Goal: Task Accomplishment & Management: Use online tool/utility

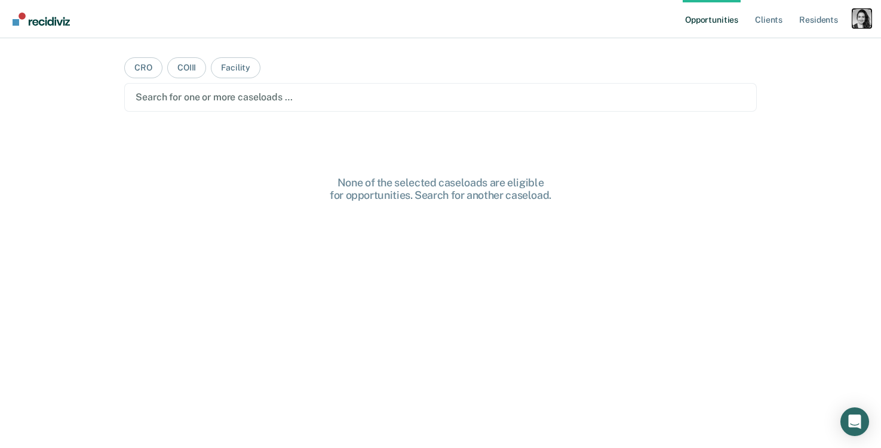
click at [866, 23] on div "Profile dropdown button" at bounding box center [861, 18] width 19 height 19
click at [776, 48] on link "Profile" at bounding box center [813, 49] width 96 height 10
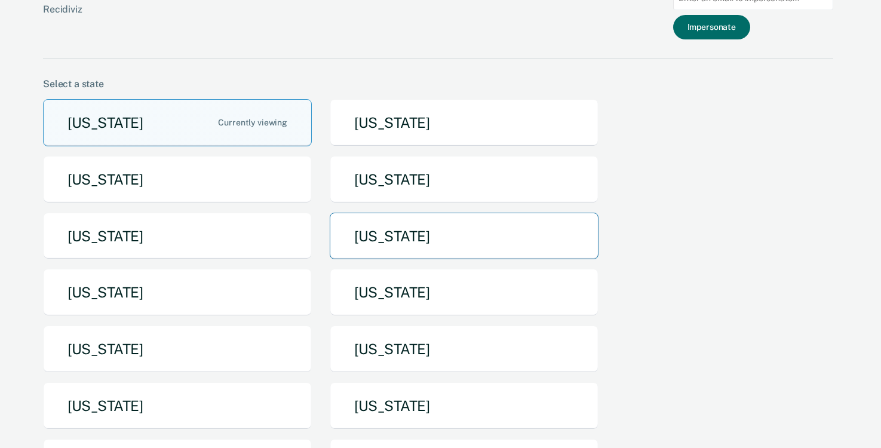
scroll to position [42, 0]
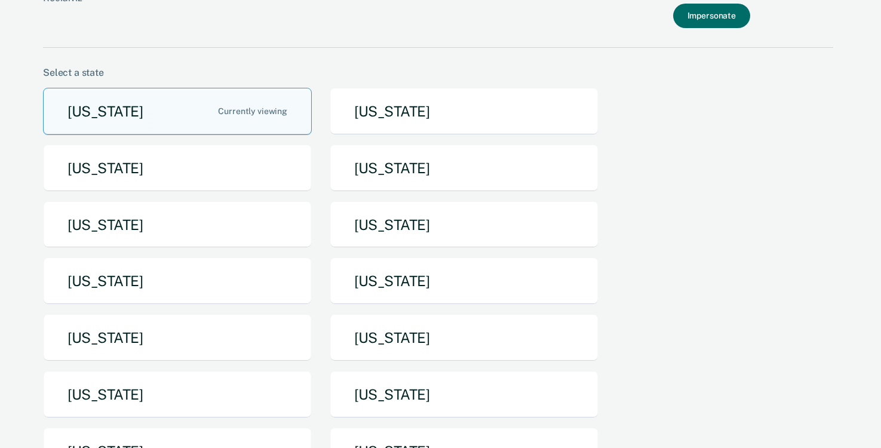
click at [454, 310] on div "[US_STATE] [US_STATE] [US_STATE] [US_STATE] [US_STATE] [US_STATE] [US_STATE] [U…" at bounding box center [438, 286] width 790 height 396
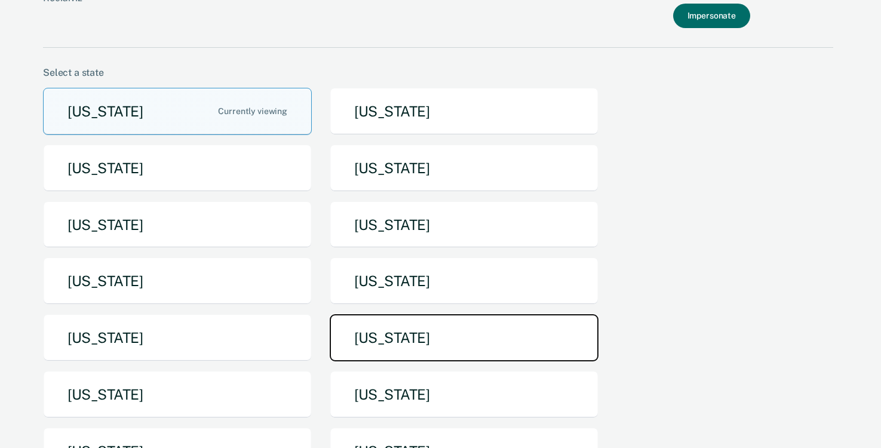
click at [448, 329] on button "[US_STATE]" at bounding box center [464, 337] width 269 height 47
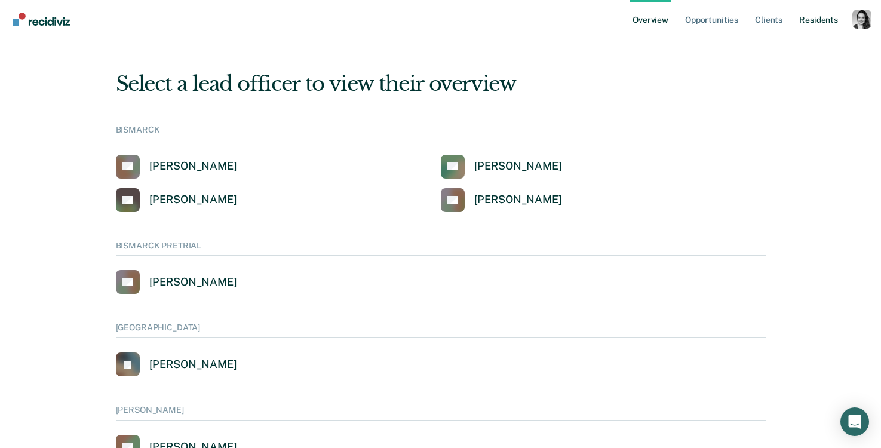
click at [820, 21] on link "Resident s" at bounding box center [818, 19] width 44 height 38
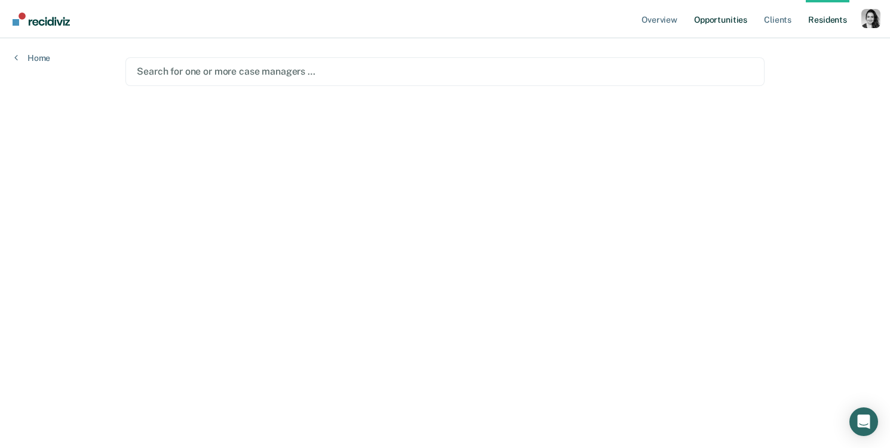
click at [715, 16] on link "Opportunities" at bounding box center [720, 19] width 58 height 38
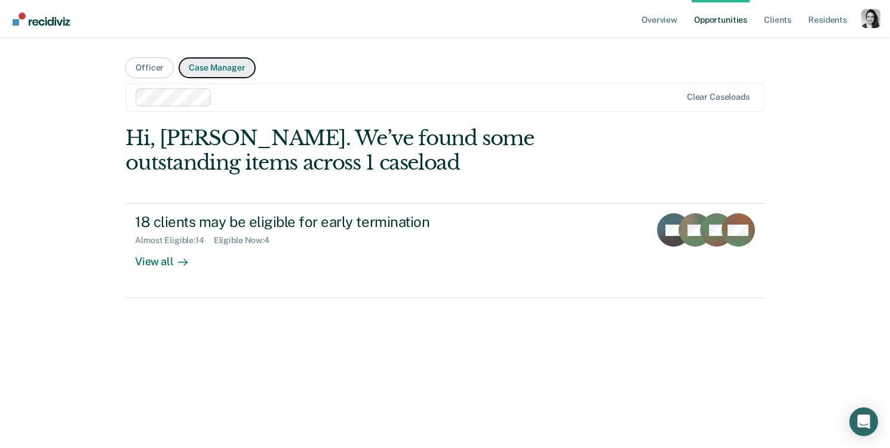
click at [230, 68] on button "Case Manager" at bounding box center [217, 67] width 76 height 21
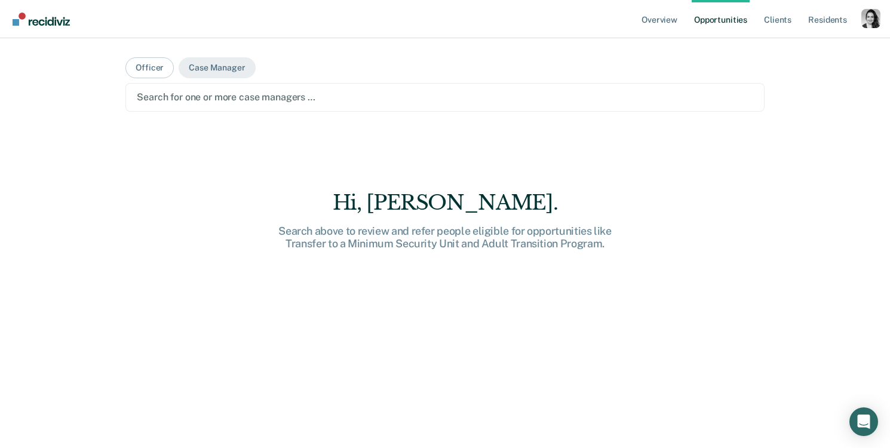
click at [229, 90] on div at bounding box center [445, 97] width 616 height 14
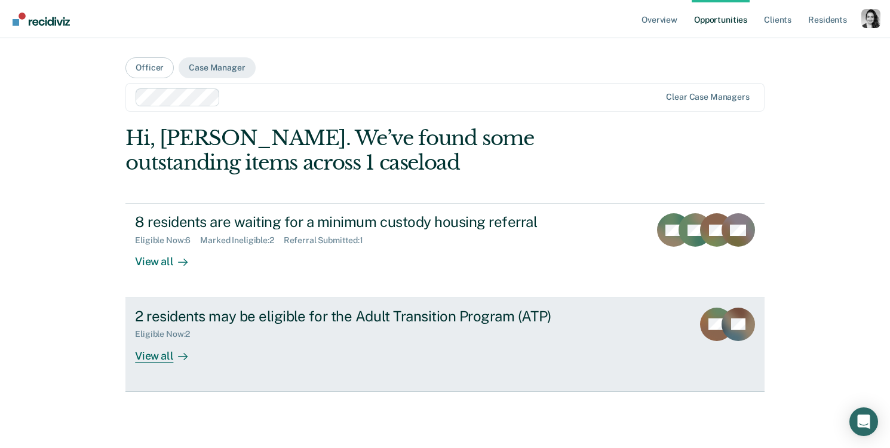
click at [249, 315] on div "2 residents may be eligible for the Adult Transition Program (ATP)" at bounding box center [344, 315] width 419 height 17
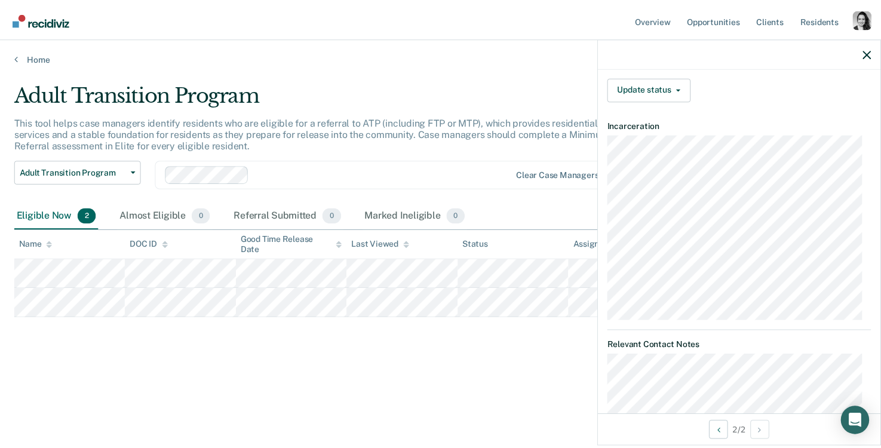
scroll to position [368, 0]
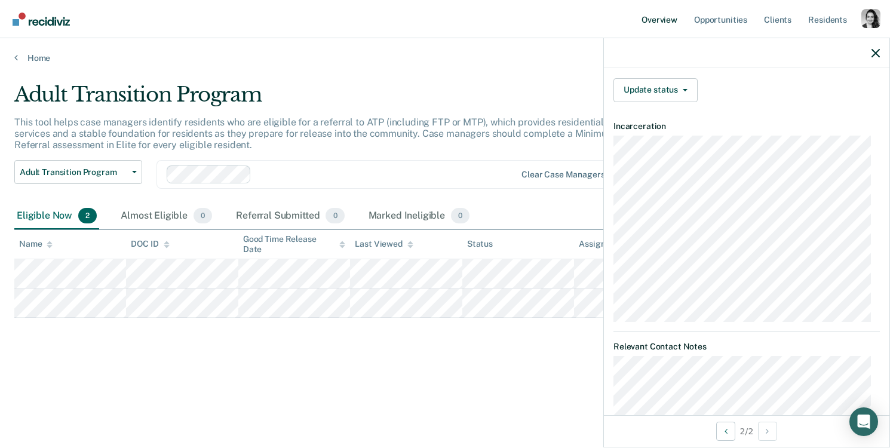
click at [669, 24] on link "Overview" at bounding box center [659, 19] width 41 height 38
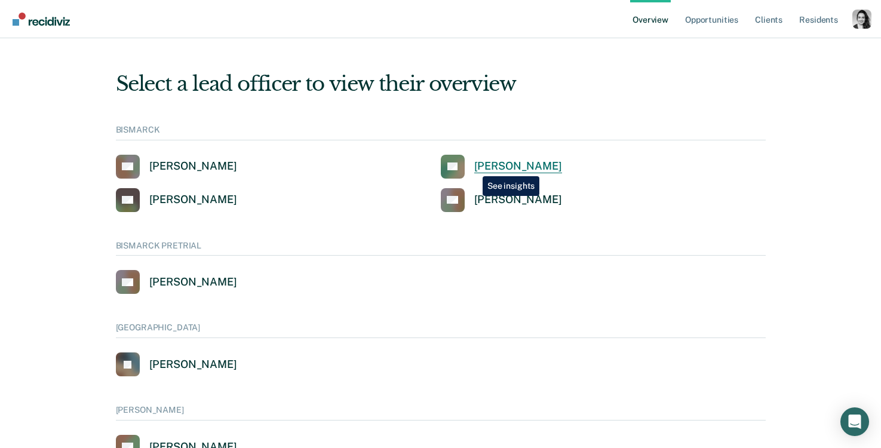
click at [474, 167] on div "[PERSON_NAME]" at bounding box center [518, 166] width 88 height 14
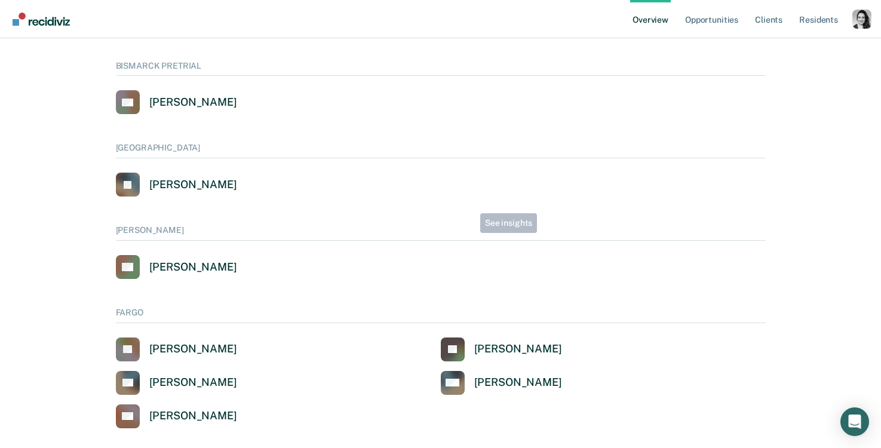
scroll to position [370, 0]
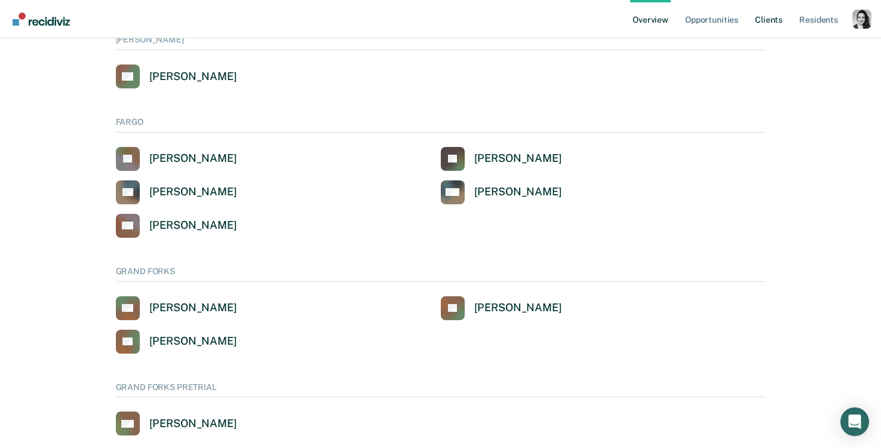
click at [770, 24] on link "Client s" at bounding box center [768, 19] width 32 height 38
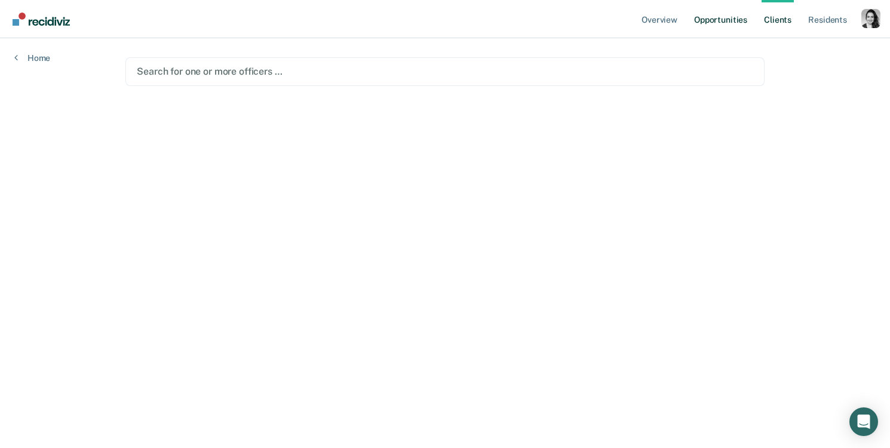
click at [706, 20] on link "Opportunities" at bounding box center [720, 19] width 58 height 38
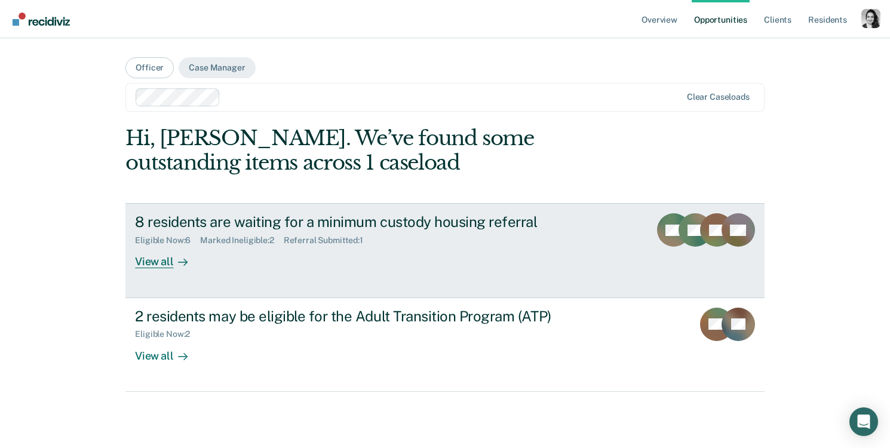
click at [427, 252] on div "8 residents are waiting for a minimum custody housing referral Eligible Now : 6…" at bounding box center [359, 240] width 448 height 55
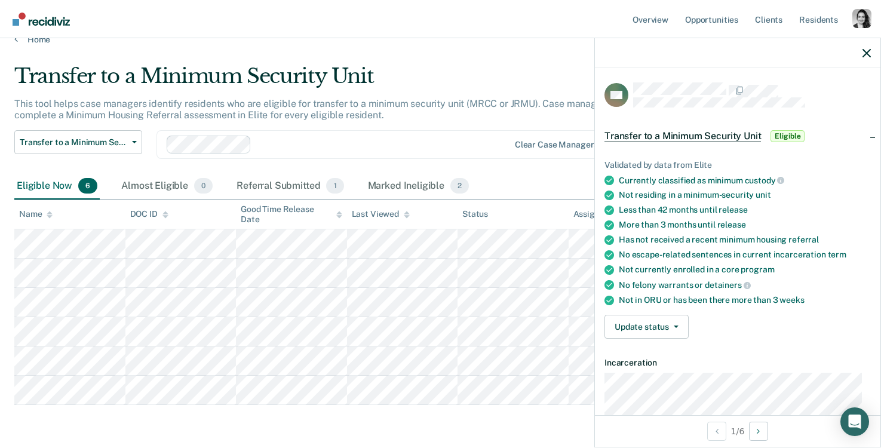
scroll to position [35, 0]
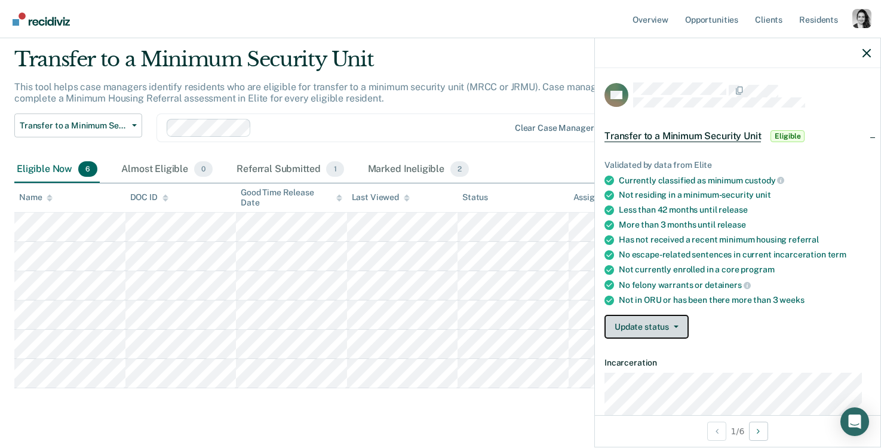
click at [665, 324] on button "Update status" at bounding box center [646, 327] width 84 height 24
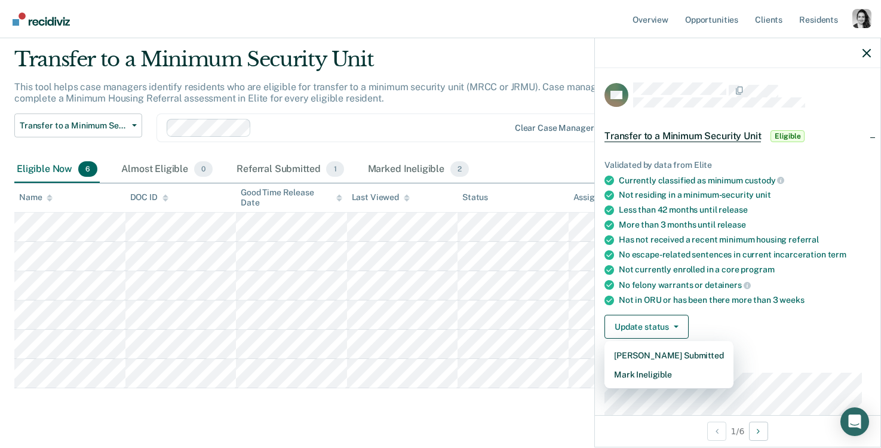
click at [756, 220] on div "More than 3 months until release" at bounding box center [745, 225] width 252 height 10
